Goal: Find specific page/section

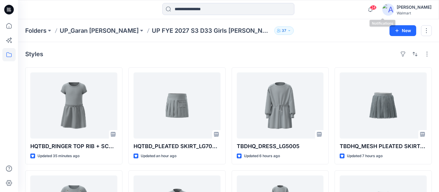
click at [376, 8] on span "24" at bounding box center [373, 7] width 7 height 5
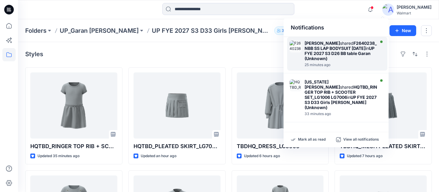
click at [342, 46] on strong "F2640238_NBB SS LAP BODYSUIT [DATE]" at bounding box center [340, 45] width 72 height 10
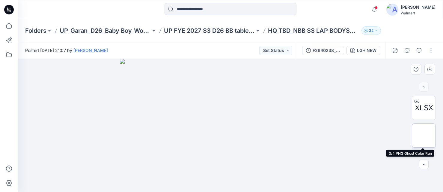
click at [424, 135] on img at bounding box center [424, 135] width 0 height 0
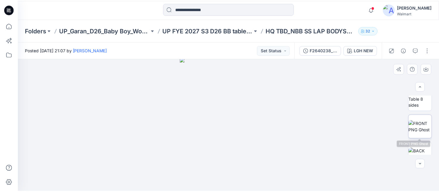
scroll to position [51, 0]
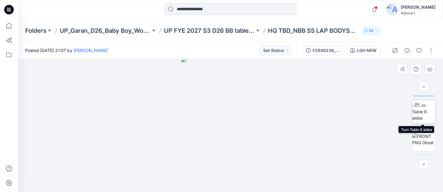
click at [424, 112] on img at bounding box center [423, 111] width 23 height 19
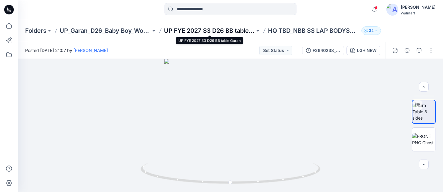
click at [229, 28] on p "UP FYE 2027 S3 D26 BB table Garan" at bounding box center [209, 30] width 91 height 8
